Goal: Task Accomplishment & Management: Manage account settings

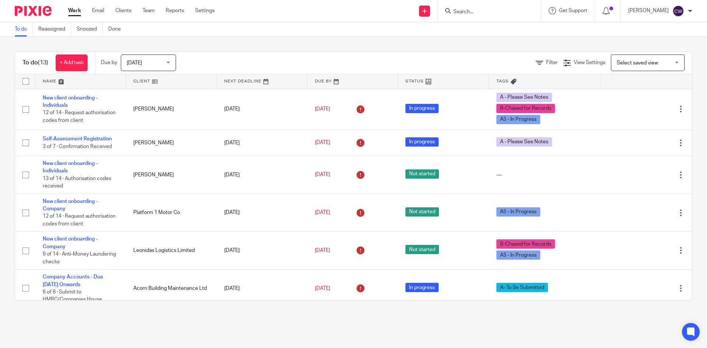
click at [473, 11] on input "Search" at bounding box center [486, 12] width 66 height 7
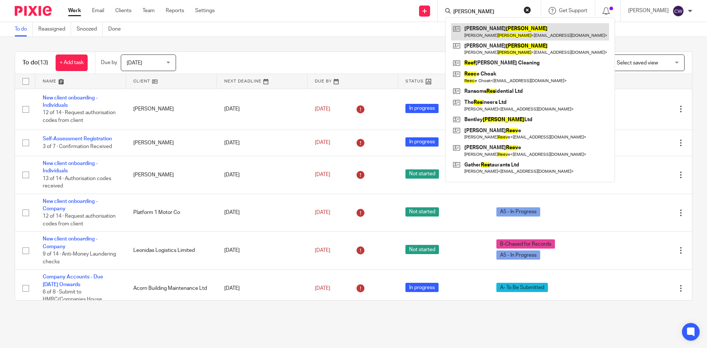
type input "Rees"
click at [474, 25] on link at bounding box center [530, 31] width 158 height 17
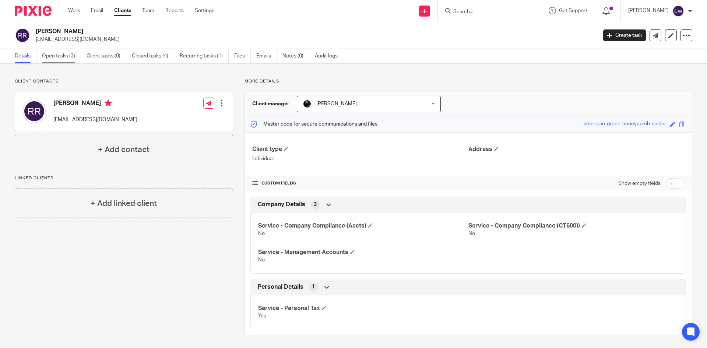
click at [56, 52] on link "Open tasks (2)" at bounding box center [61, 56] width 39 height 14
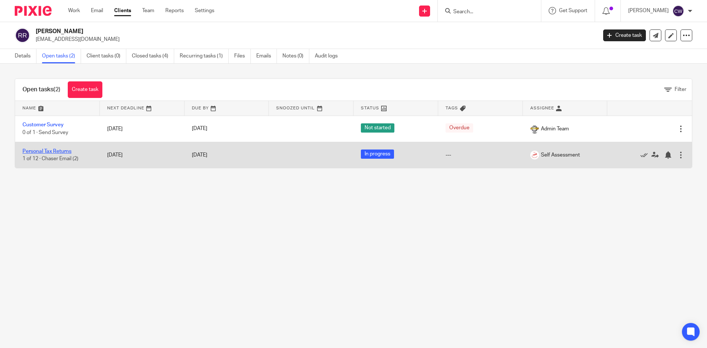
click at [55, 151] on link "Personal Tax Returns" at bounding box center [46, 151] width 49 height 5
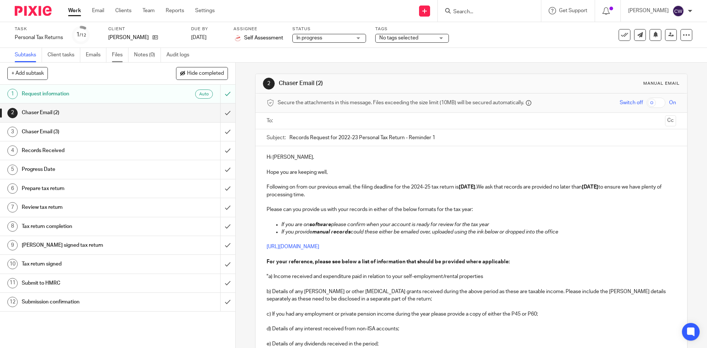
click at [118, 55] on link "Files" at bounding box center [120, 55] width 17 height 14
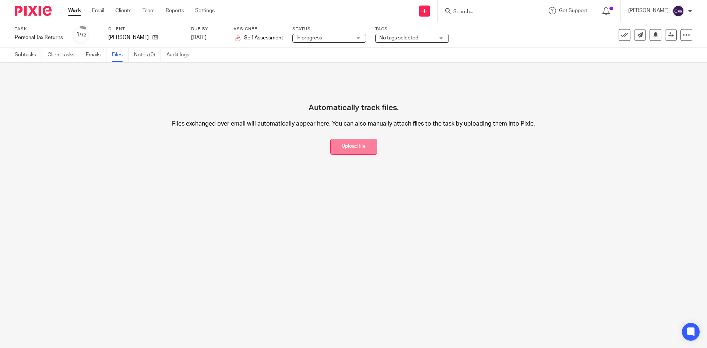
click at [353, 152] on button "Upload file" at bounding box center [353, 147] width 47 height 16
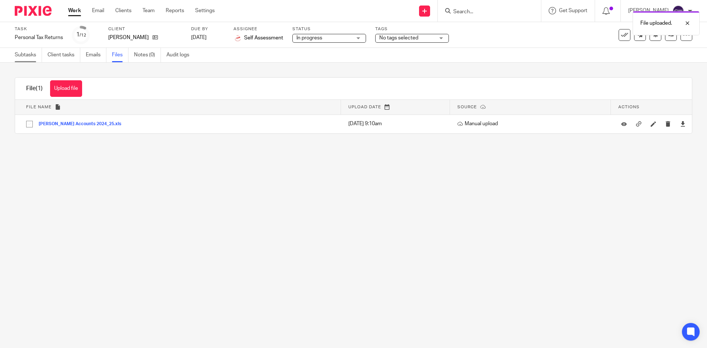
click at [24, 55] on link "Subtasks" at bounding box center [28, 55] width 27 height 14
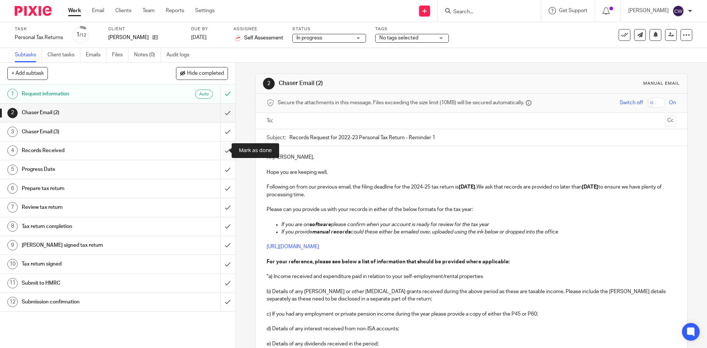
click at [222, 151] on input "submit" at bounding box center [117, 150] width 235 height 18
click at [377, 39] on div "No tags selected" at bounding box center [412, 38] width 74 height 9
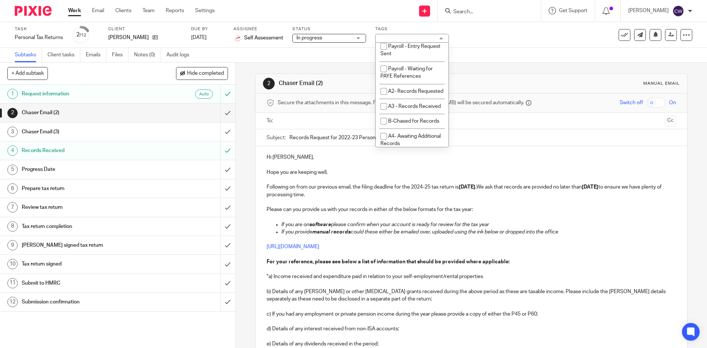
scroll to position [258, 0]
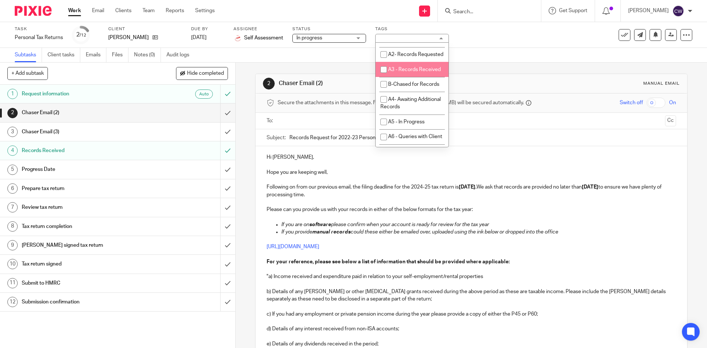
click at [402, 72] on span "A3 - Records Received" at bounding box center [414, 69] width 53 height 5
checkbox input "true"
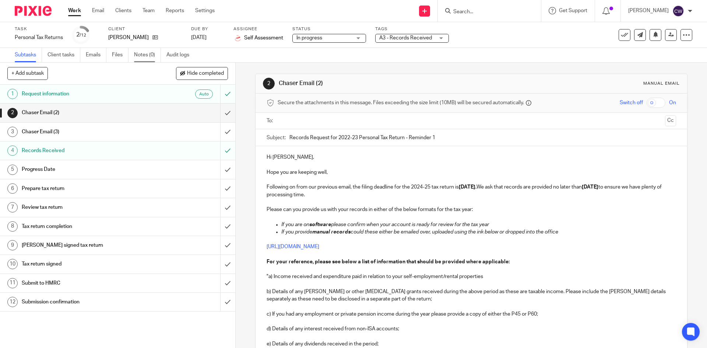
click at [149, 54] on link "Notes (0)" at bounding box center [147, 55] width 27 height 14
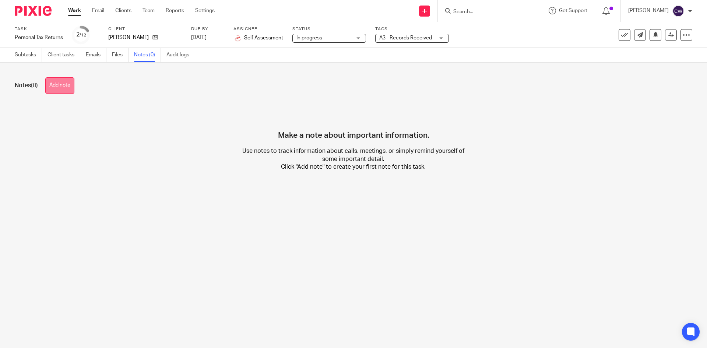
click at [58, 83] on button "Add note" at bounding box center [59, 85] width 29 height 17
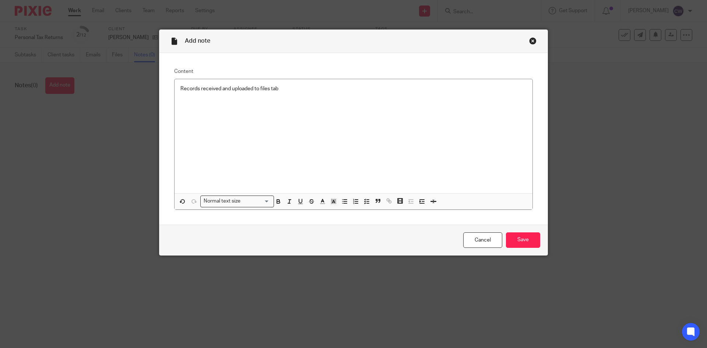
click at [512, 232] on div "Cancel Save" at bounding box center [353, 240] width 388 height 31
click at [513, 239] on input "Save" at bounding box center [523, 240] width 34 height 16
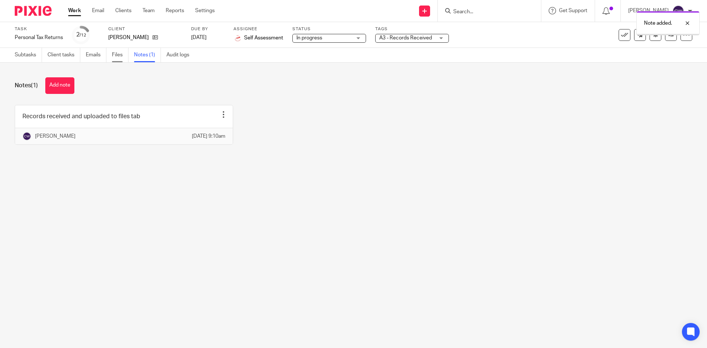
click at [118, 55] on link "Files" at bounding box center [120, 55] width 17 height 14
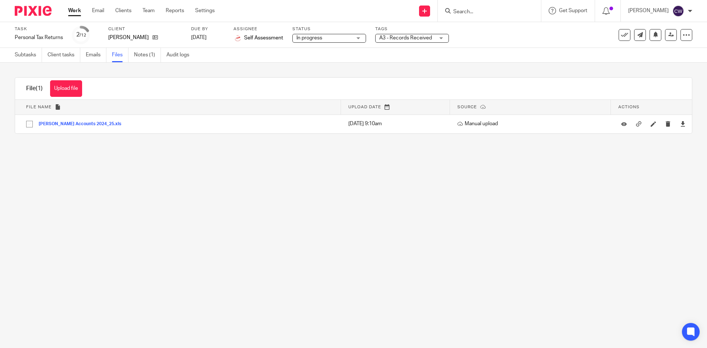
click at [426, 32] on div "Tags A3 - Records Received On Hold External Bookkeeper Urgent C4- With Debt Col…" at bounding box center [412, 35] width 74 height 18
click at [671, 43] on div "Task Personal Tax Returns Save Personal Tax Returns 2 /12 Client Rachel Rees Du…" at bounding box center [354, 35] width 678 height 18
click at [669, 34] on link at bounding box center [671, 35] width 12 height 12
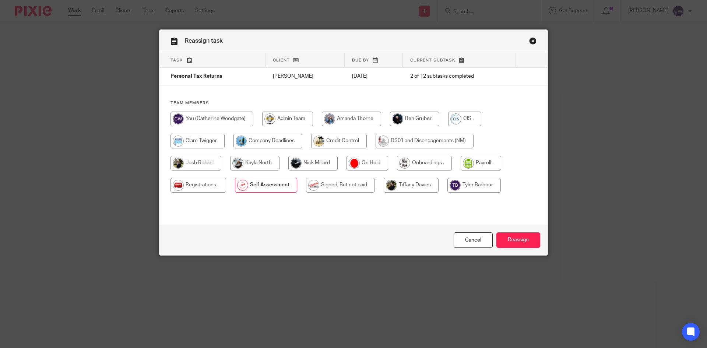
click at [319, 169] on input "radio" at bounding box center [312, 163] width 49 height 15
radio input "true"
click at [544, 239] on div "Cancel Reassign" at bounding box center [353, 240] width 388 height 31
click at [514, 241] on input "Reassign" at bounding box center [518, 240] width 44 height 16
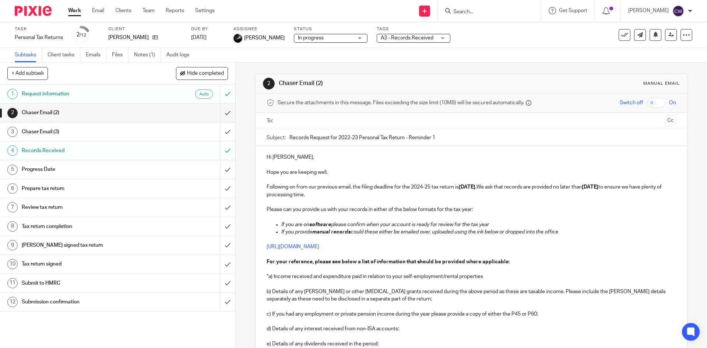
click at [470, 15] on input "Search" at bounding box center [486, 12] width 66 height 7
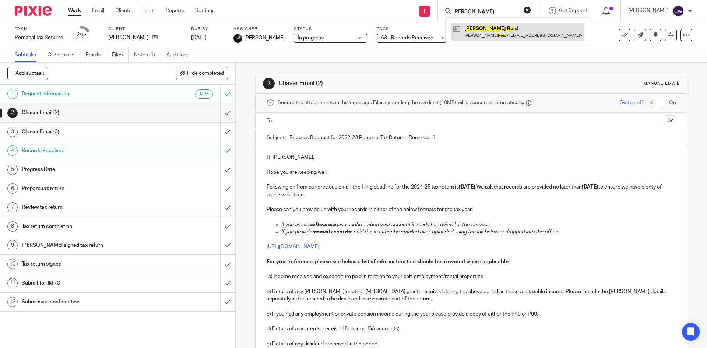
type input "[PERSON_NAME]"
click at [480, 36] on link at bounding box center [517, 31] width 133 height 17
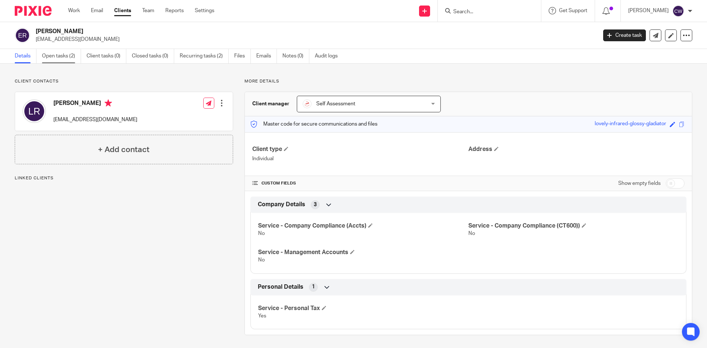
click at [54, 54] on link "Open tasks (2)" at bounding box center [61, 56] width 39 height 14
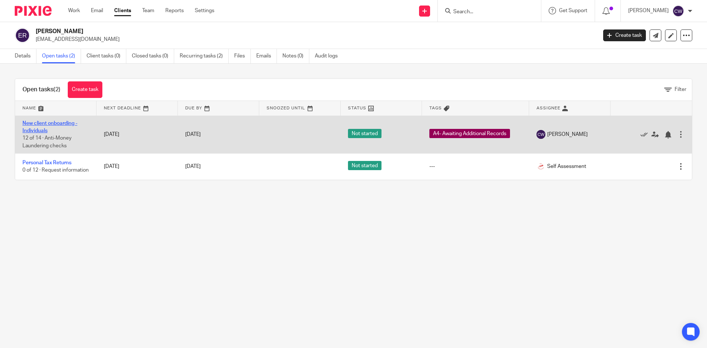
click at [63, 124] on link "New client onboarding - Individuals" at bounding box center [49, 127] width 55 height 13
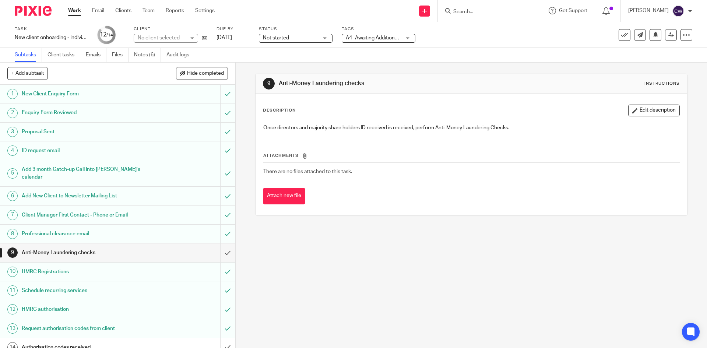
scroll to position [1, 0]
click at [121, 54] on link "Files" at bounding box center [120, 55] width 17 height 14
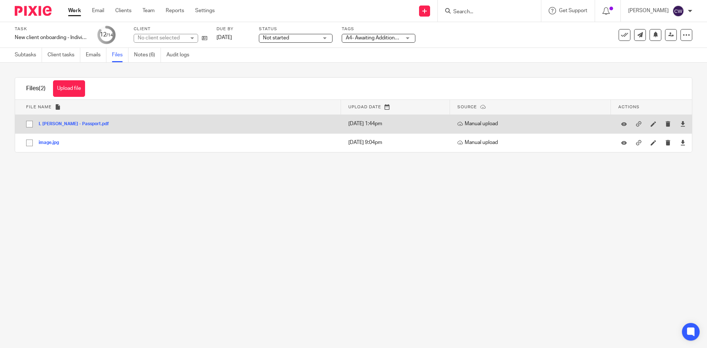
click at [66, 124] on button "L Reid - Passport.pdf" at bounding box center [77, 124] width 76 height 5
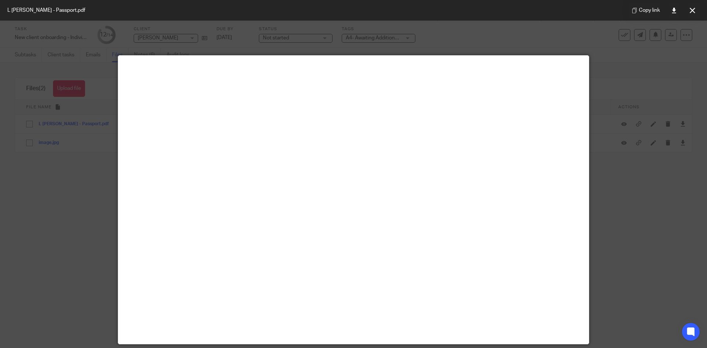
click at [105, 221] on div at bounding box center [353, 174] width 707 height 348
drag, startPoint x: 663, startPoint y: 95, endPoint x: 706, endPoint y: 8, distance: 96.9
click at [663, 92] on div at bounding box center [353, 174] width 707 height 348
click at [698, 10] on button at bounding box center [692, 10] width 15 height 15
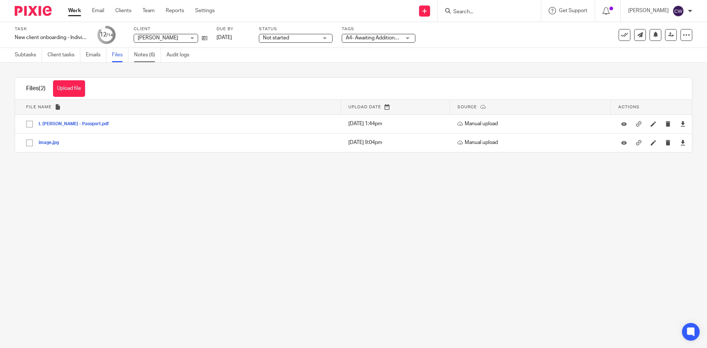
click at [143, 57] on link "Notes (6)" at bounding box center [147, 55] width 27 height 14
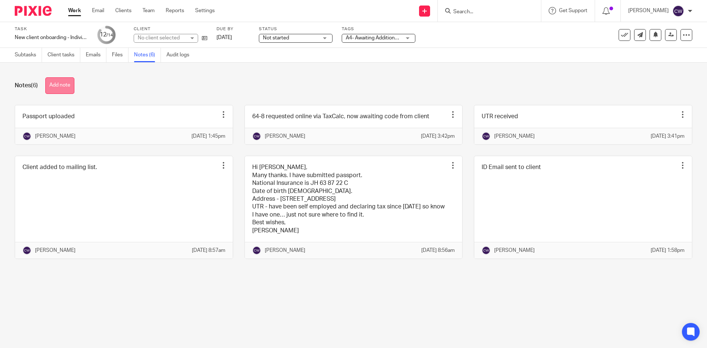
click at [69, 84] on button "Add note" at bounding box center [59, 85] width 29 height 17
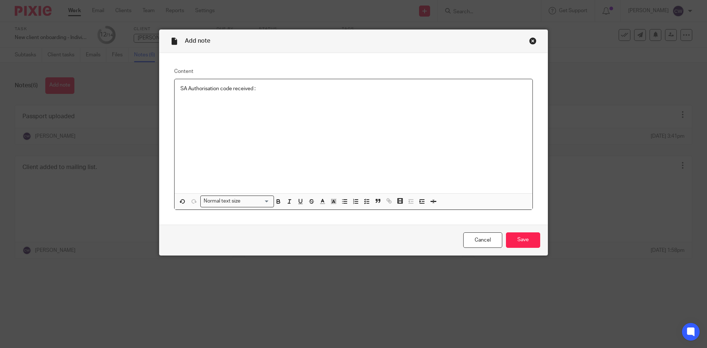
click at [269, 87] on p "SA Authorisation code received :" at bounding box center [353, 88] width 346 height 7
click at [530, 243] on input "Save" at bounding box center [523, 240] width 34 height 16
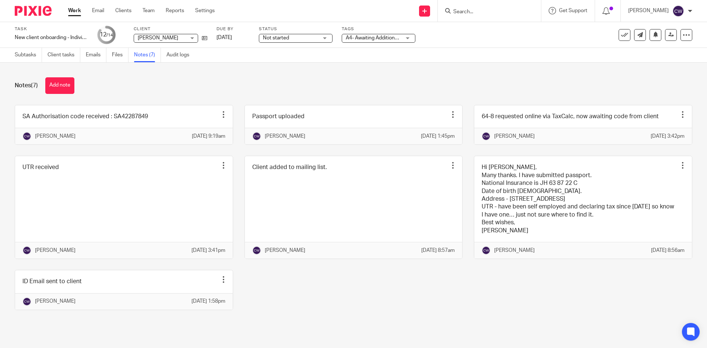
click at [491, 2] on div at bounding box center [489, 11] width 103 height 22
click at [486, 9] on input "Search" at bounding box center [486, 12] width 66 height 7
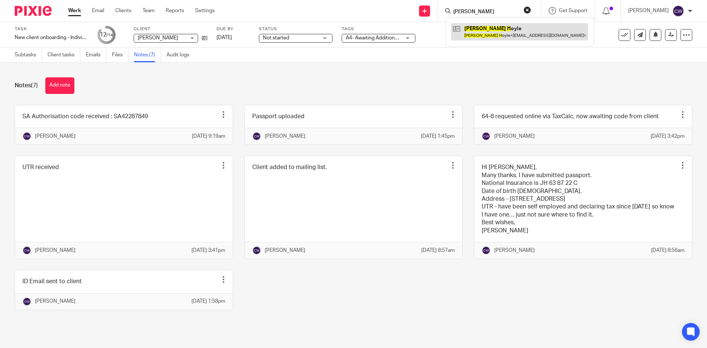
type input "[PERSON_NAME]"
click at [506, 34] on link at bounding box center [519, 31] width 137 height 17
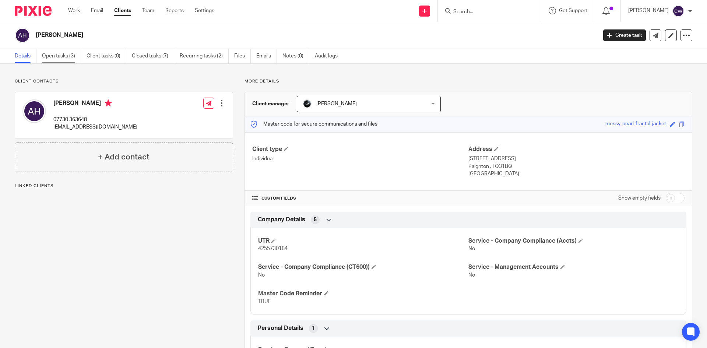
click at [56, 58] on link "Open tasks (3)" at bounding box center [61, 56] width 39 height 14
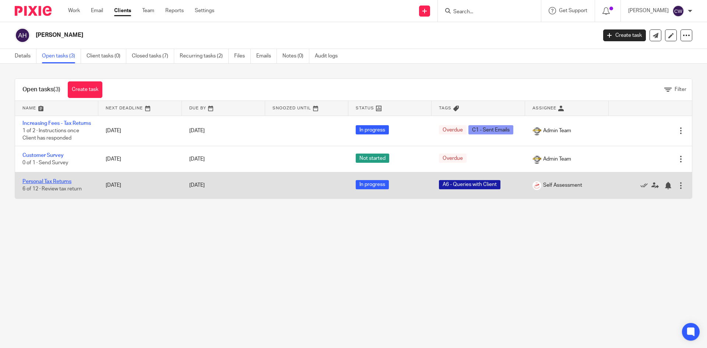
click at [52, 184] on link "Personal Tax Returns" at bounding box center [46, 181] width 49 height 5
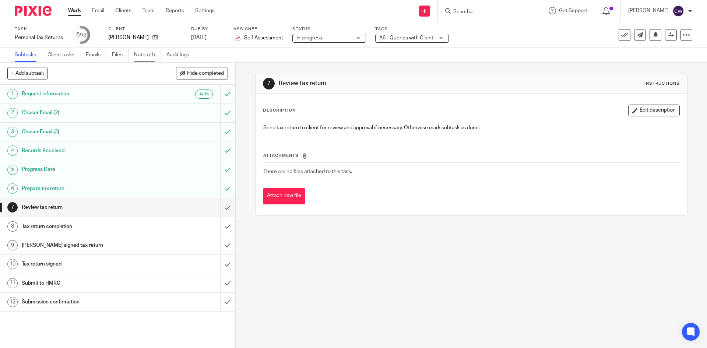
click at [145, 57] on link "Notes (1)" at bounding box center [147, 55] width 27 height 14
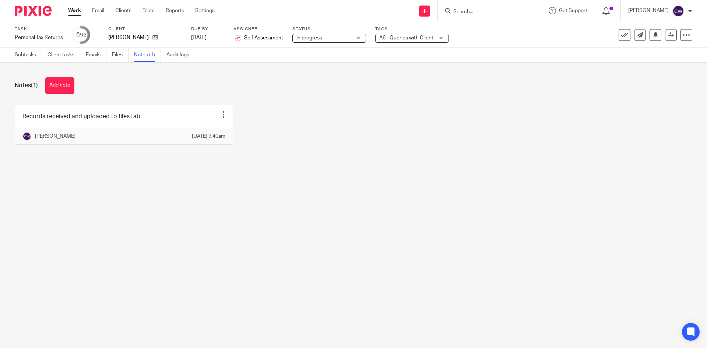
click at [69, 80] on button "Add note" at bounding box center [59, 85] width 29 height 17
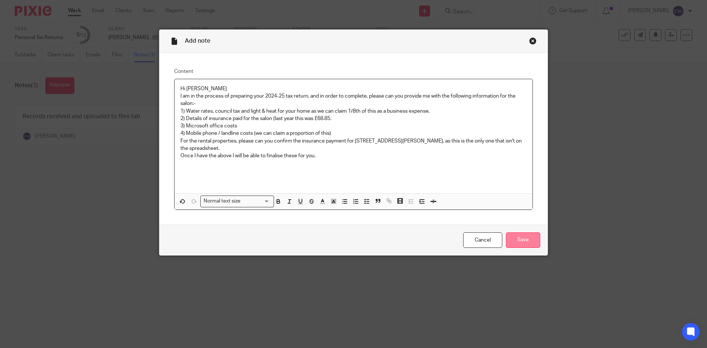
click at [534, 235] on input "Save" at bounding box center [523, 240] width 34 height 16
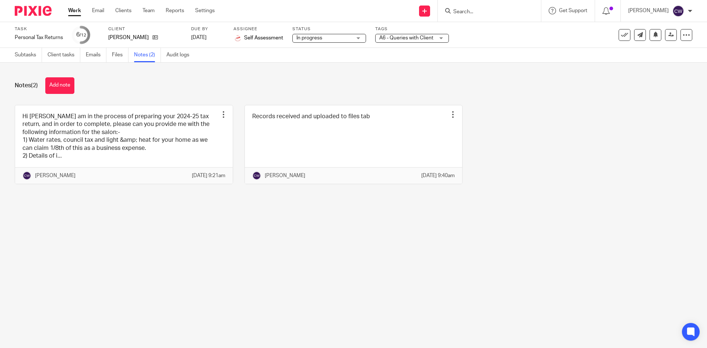
click at [474, 5] on div at bounding box center [489, 11] width 103 height 22
click at [42, 8] on img at bounding box center [33, 11] width 37 height 10
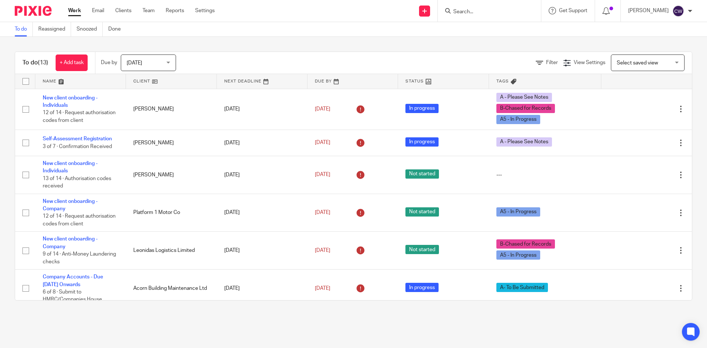
click at [455, 7] on form at bounding box center [492, 10] width 78 height 9
click at [457, 12] on input "Search" at bounding box center [486, 12] width 66 height 7
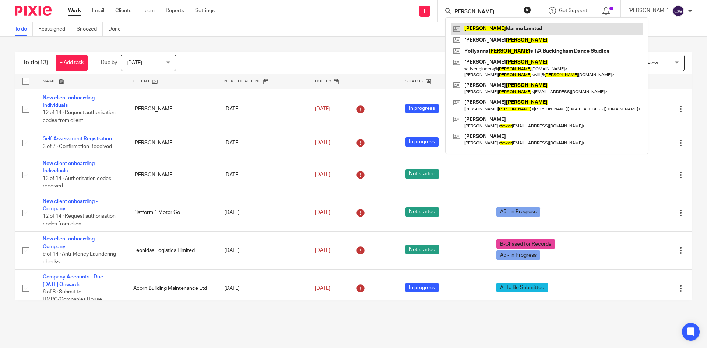
type input "Bower"
click at [489, 31] on link at bounding box center [547, 28] width 192 height 11
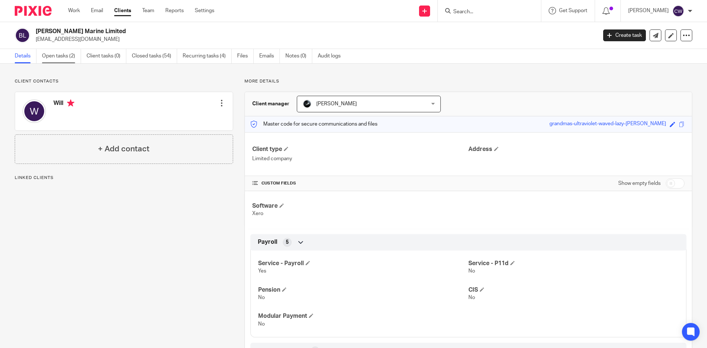
click at [63, 52] on link "Open tasks (2)" at bounding box center [61, 56] width 39 height 14
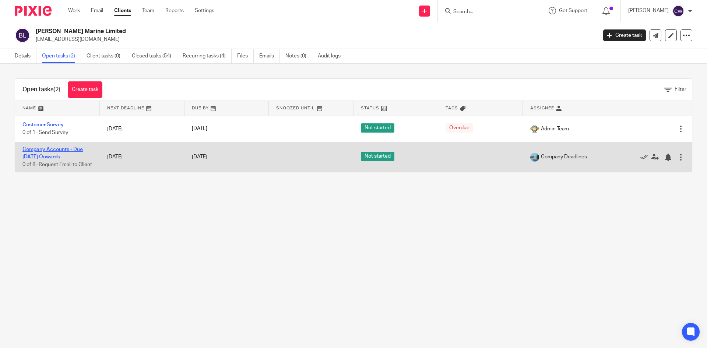
click at [65, 148] on link "Company Accounts - Due [DATE] Onwards" at bounding box center [52, 153] width 60 height 13
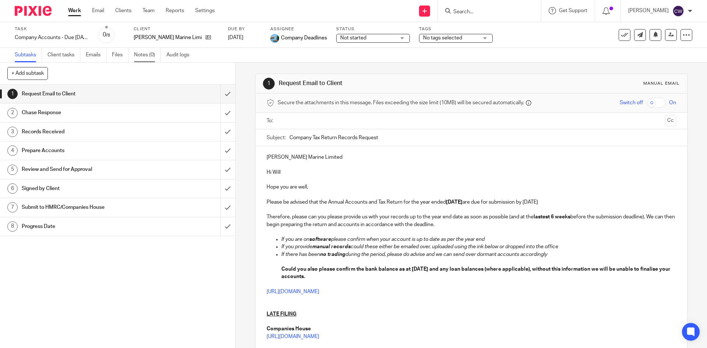
click at [156, 55] on link "Notes (0)" at bounding box center [147, 55] width 27 height 14
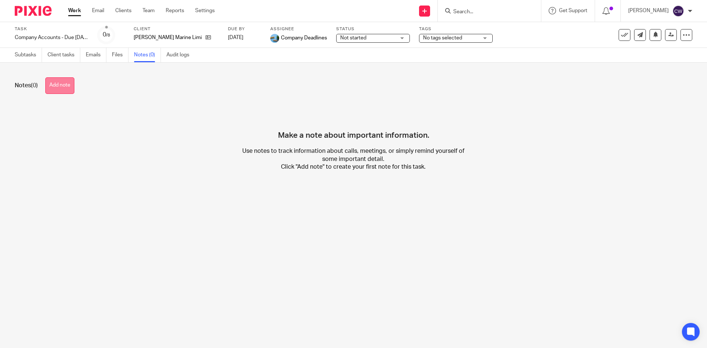
click at [69, 85] on button "Add note" at bounding box center [59, 85] width 29 height 17
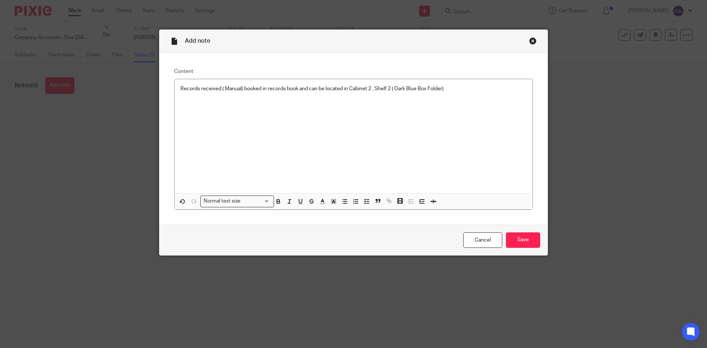
click at [500, 241] on div "Cancel Save" at bounding box center [353, 240] width 388 height 31
click at [506, 237] on input "Save" at bounding box center [523, 240] width 34 height 16
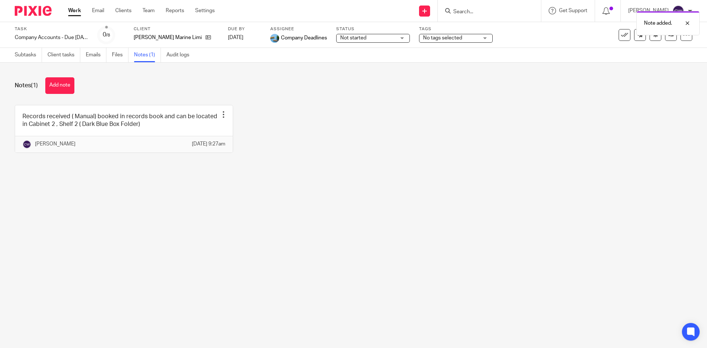
click at [462, 35] on div "Note added." at bounding box center [527, 21] width 346 height 28
click at [461, 39] on span "No tags selected" at bounding box center [450, 38] width 55 height 8
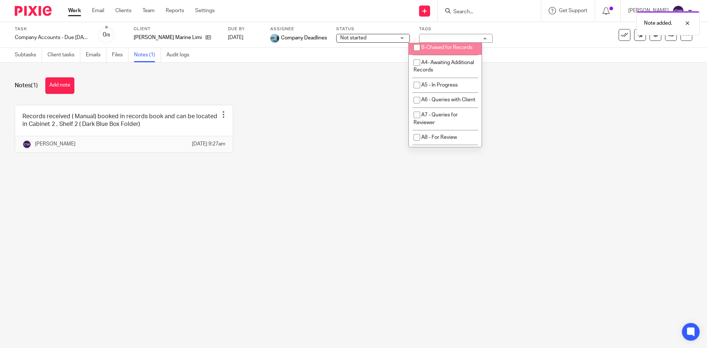
scroll to position [258, 0]
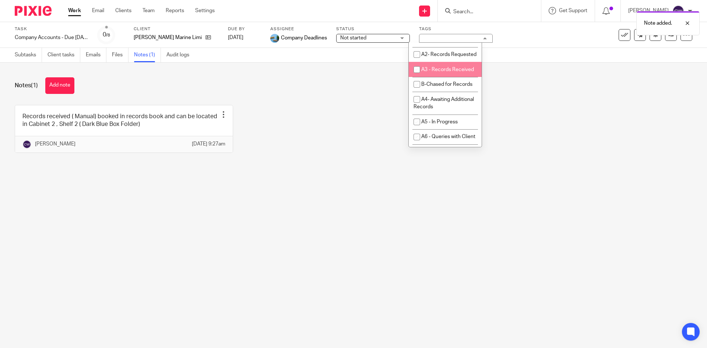
click at [442, 77] on li "A3 - Records Received" at bounding box center [445, 69] width 73 height 15
checkbox input "true"
click at [255, 127] on div "Records received ( Manual) booked in records book and can be located in Cabinet…" at bounding box center [347, 134] width 689 height 59
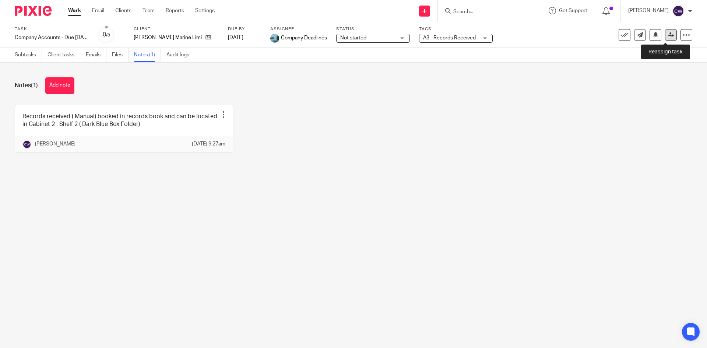
click at [670, 34] on link at bounding box center [671, 35] width 12 height 12
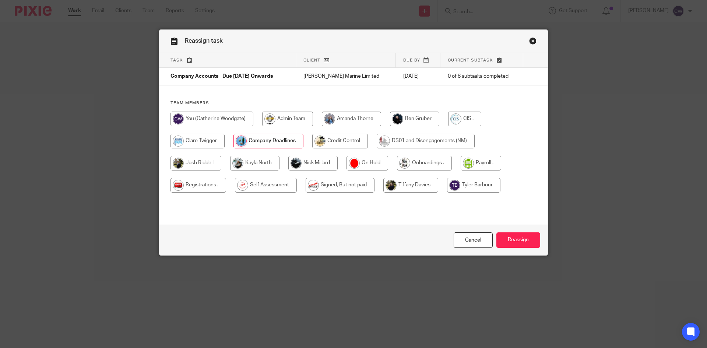
click at [313, 159] on input "radio" at bounding box center [312, 163] width 49 height 15
radio input "true"
click at [522, 236] on input "Reassign" at bounding box center [518, 240] width 44 height 16
